Goal: Task Accomplishment & Management: Manage account settings

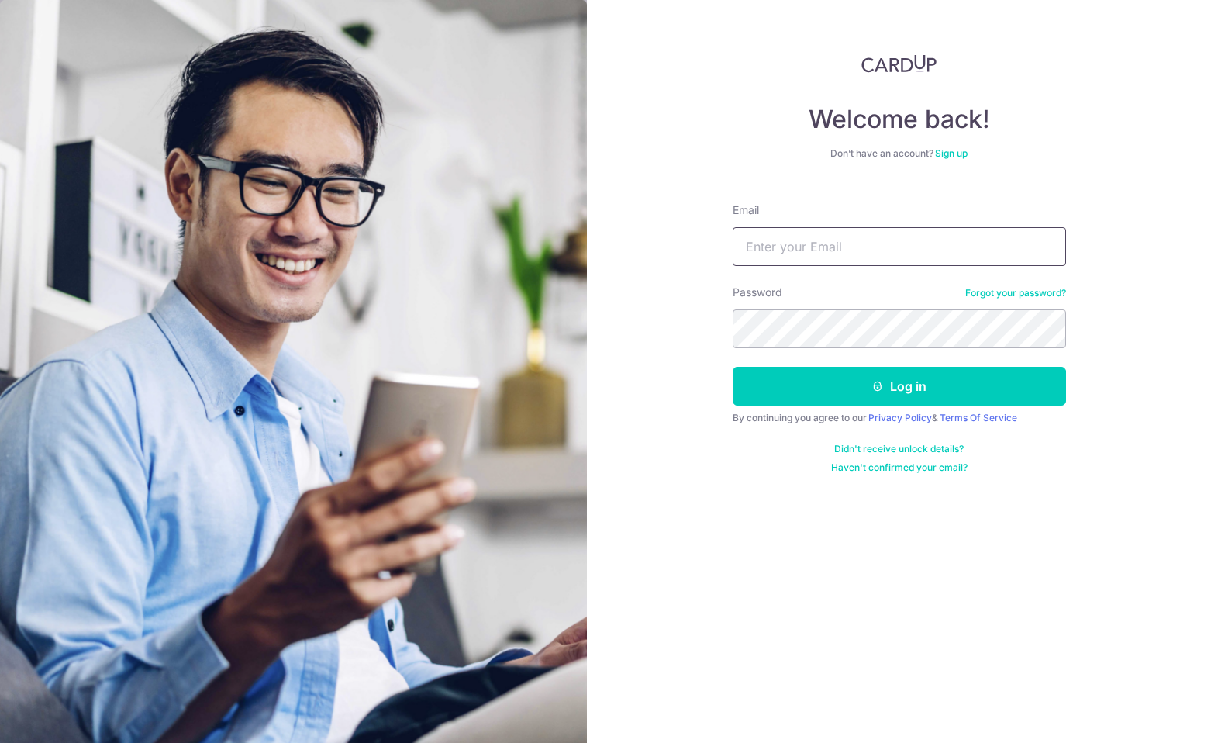
click at [857, 246] on input "Email" at bounding box center [899, 246] width 333 height 39
type input "[EMAIL_ADDRESS][DOMAIN_NAME]"
click at [733, 367] on button "Log in" at bounding box center [899, 386] width 333 height 39
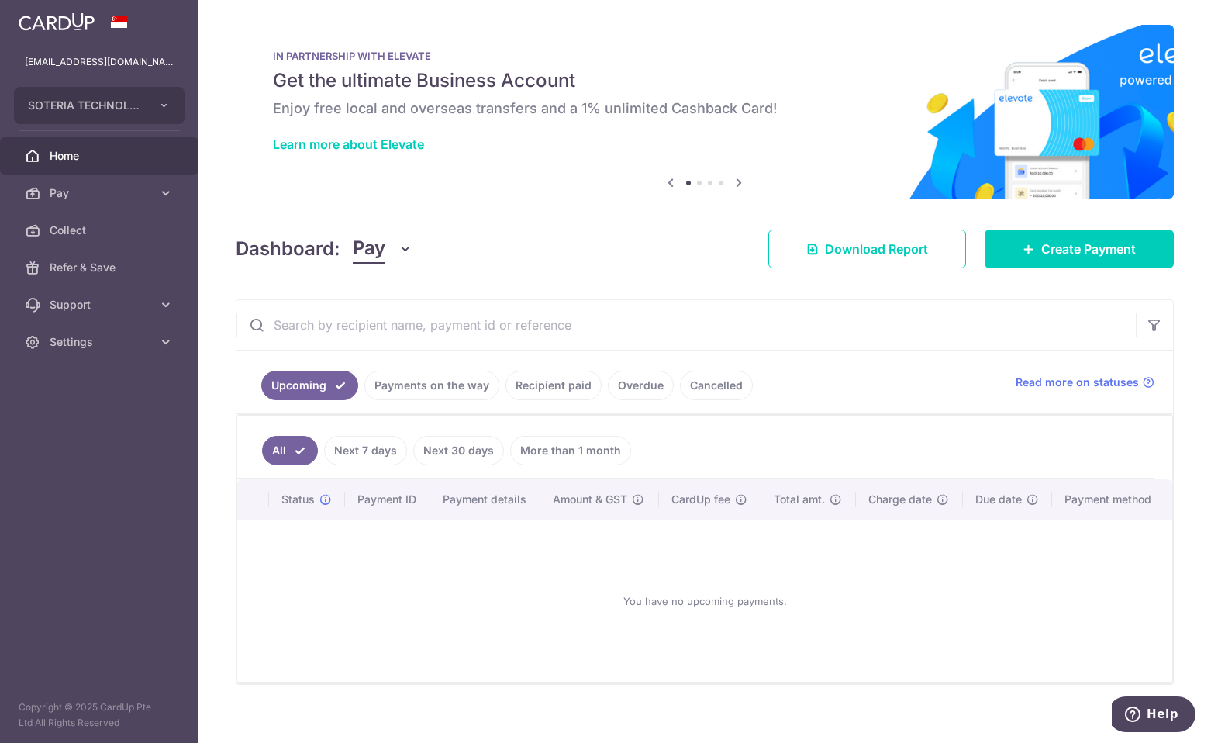
click at [548, 386] on link "Recipient paid" at bounding box center [554, 385] width 96 height 29
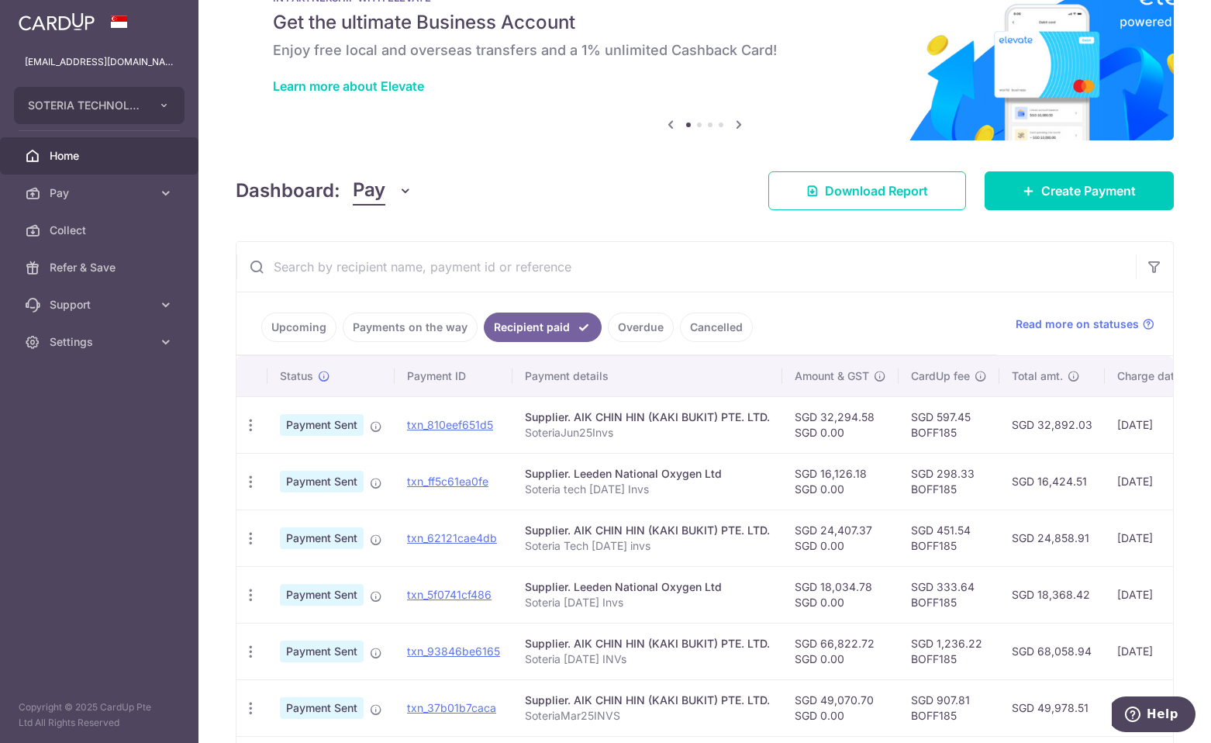
scroll to position [155, 0]
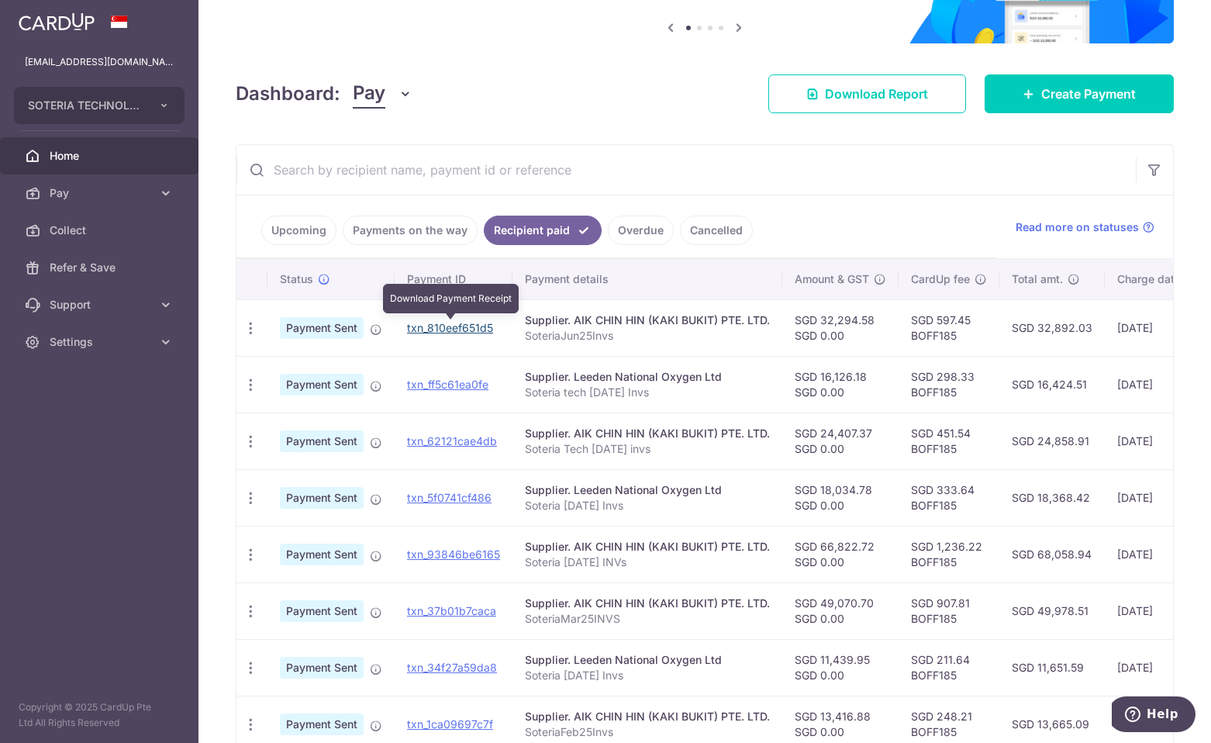
click at [437, 326] on link "txn_810eef651d5" at bounding box center [450, 327] width 86 height 13
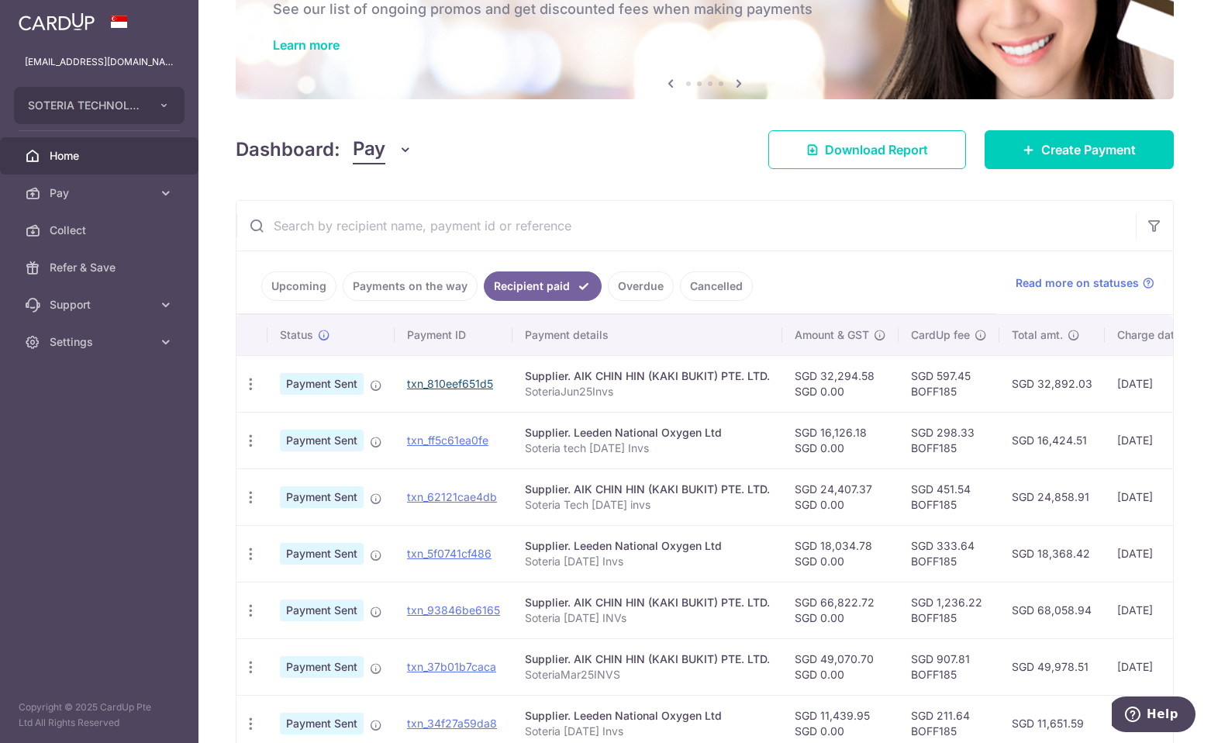
scroll to position [0, 0]
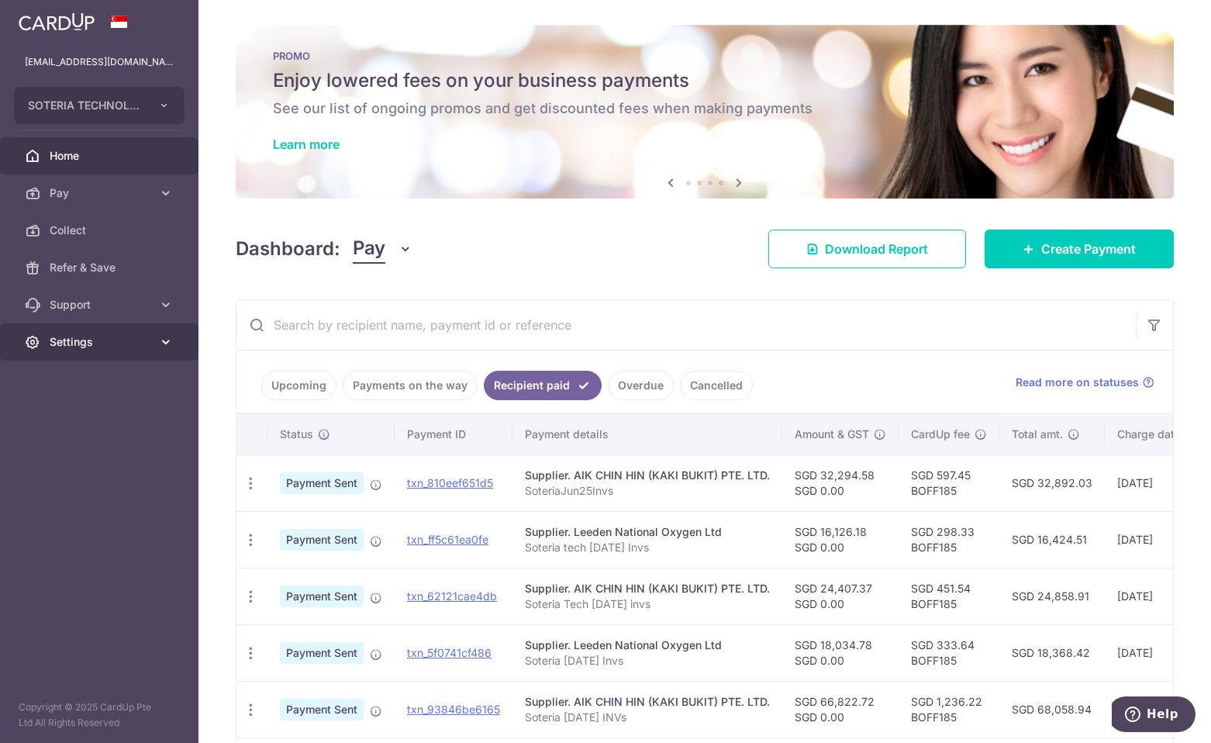
click at [89, 341] on span "Settings" at bounding box center [101, 342] width 102 height 16
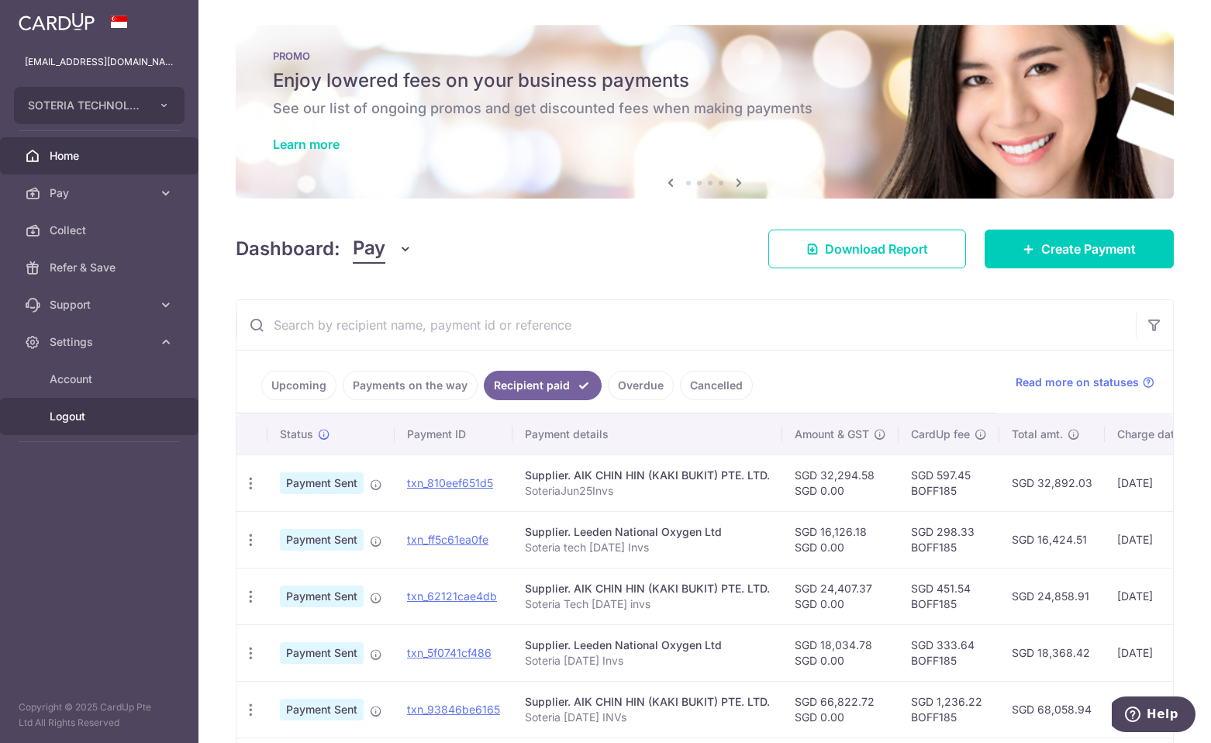
click at [77, 416] on span "Logout" at bounding box center [101, 417] width 102 height 16
